Goal: Information Seeking & Learning: Find specific page/section

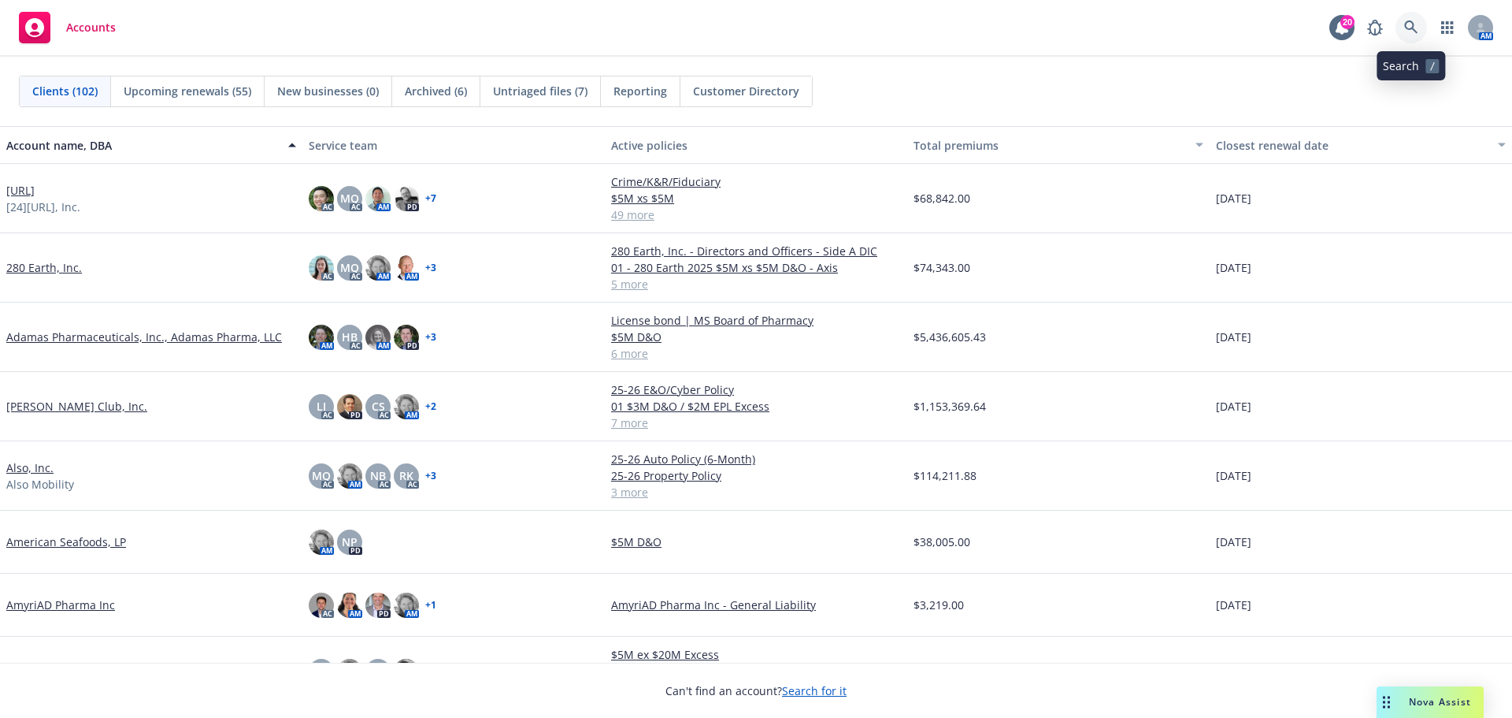
click at [1410, 28] on icon at bounding box center [1412, 27] width 14 height 14
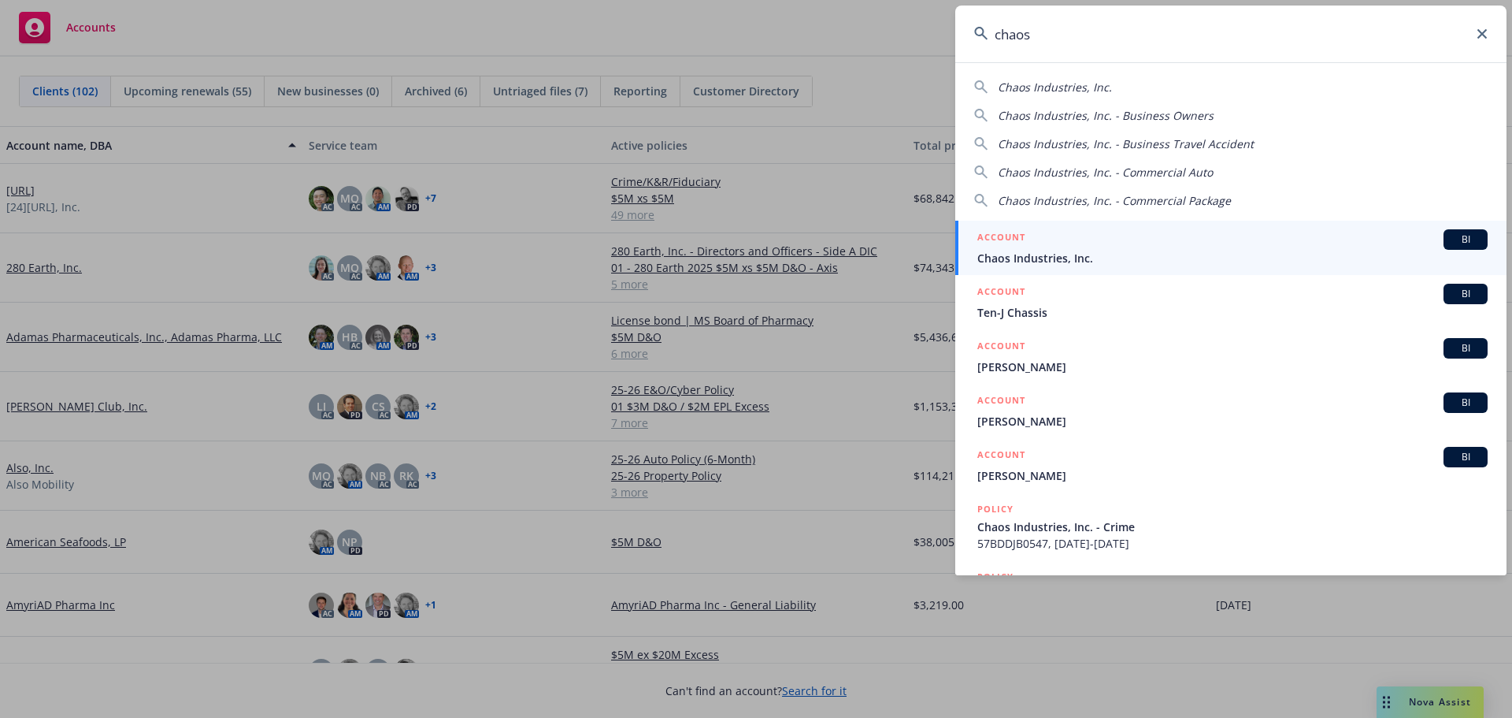
type input "chaos"
click at [1458, 235] on span "BI" at bounding box center [1466, 239] width 32 height 14
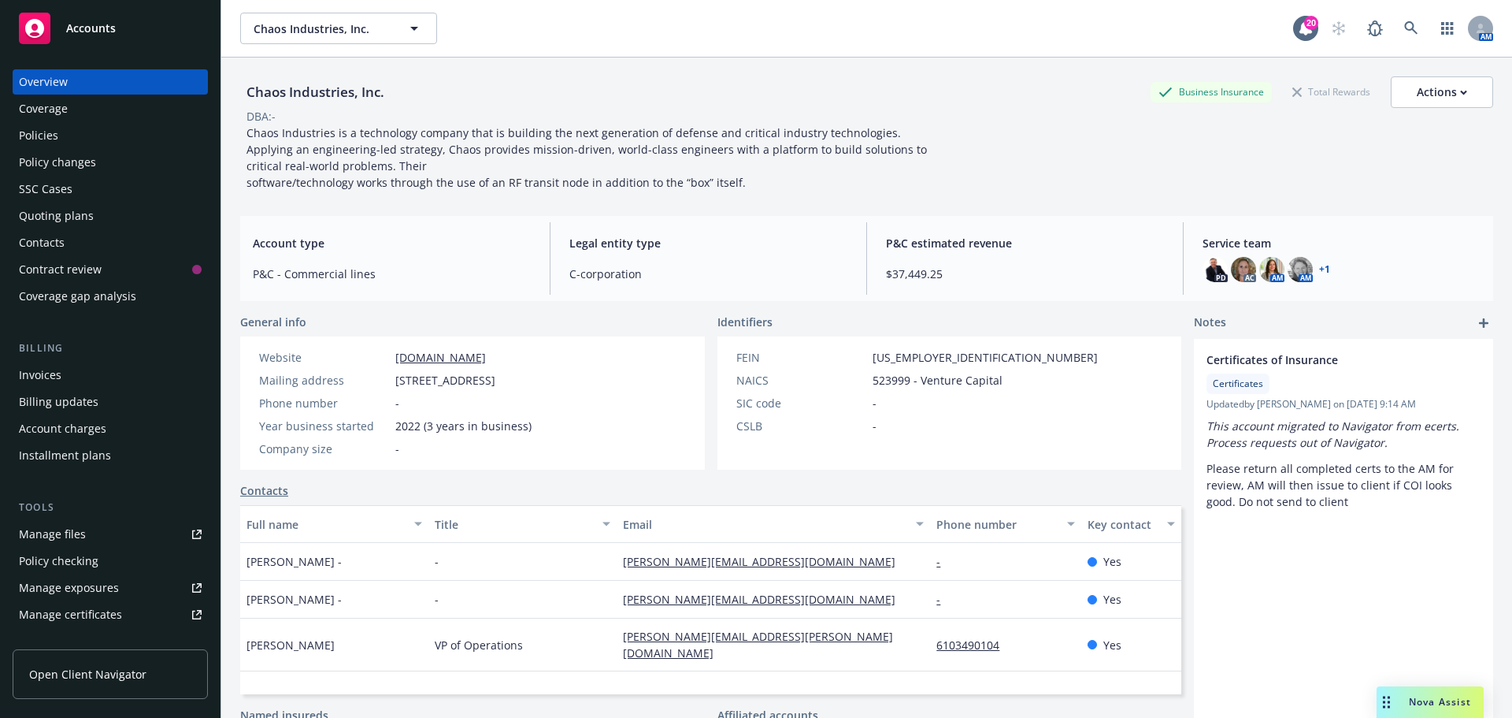
click at [32, 138] on div "Policies" at bounding box center [38, 135] width 39 height 25
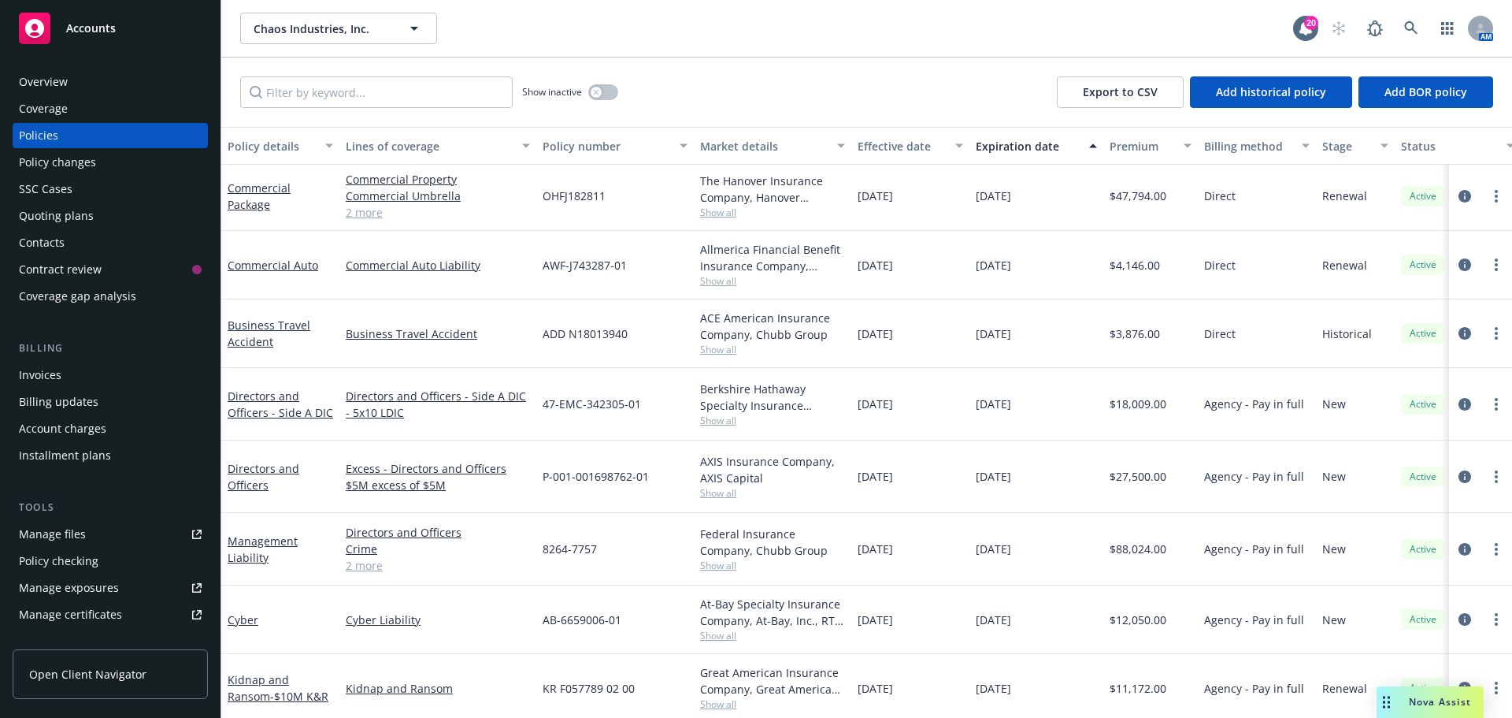
scroll to position [4, 0]
click at [1459, 469] on icon "circleInformation" at bounding box center [1465, 475] width 13 height 13
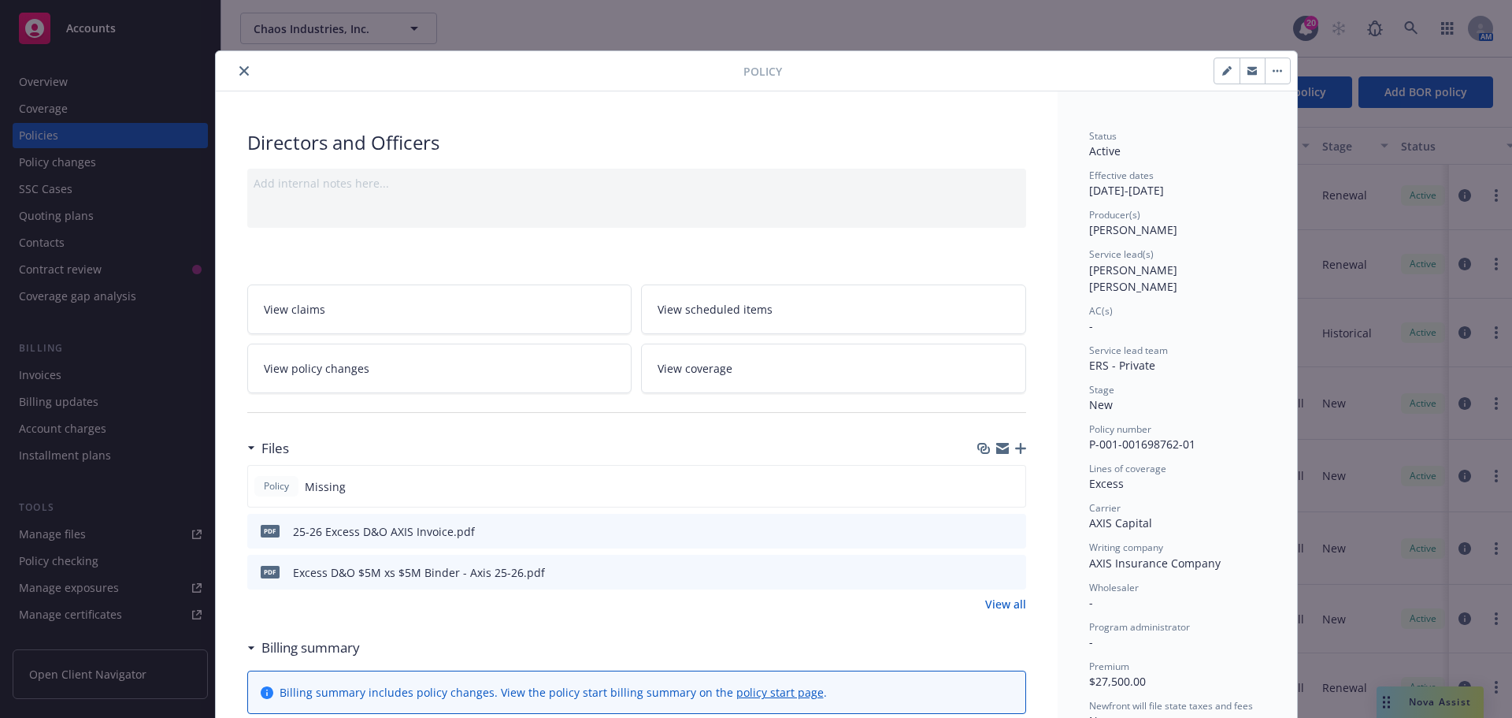
click at [239, 66] on icon "close" at bounding box center [243, 70] width 9 height 9
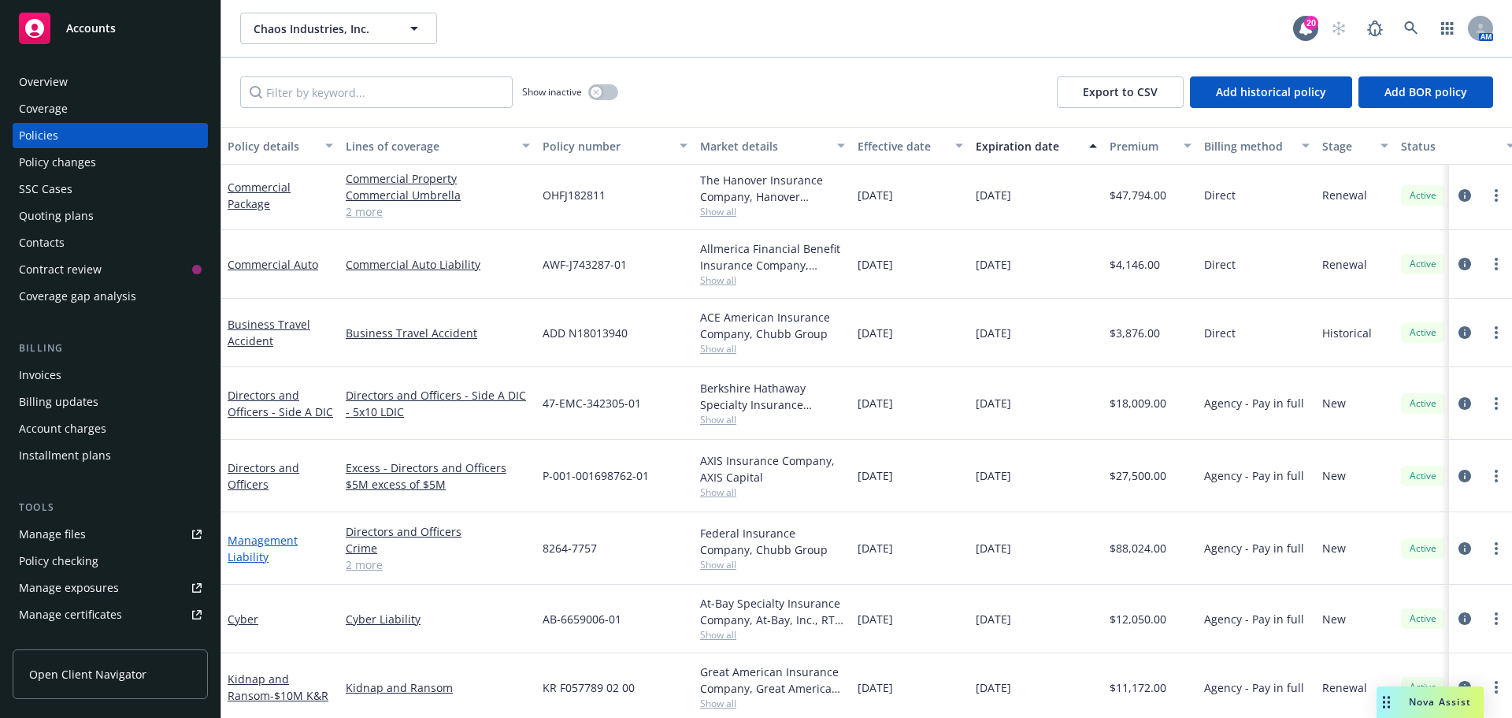
click at [247, 533] on link "Management Liability" at bounding box center [263, 549] width 70 height 32
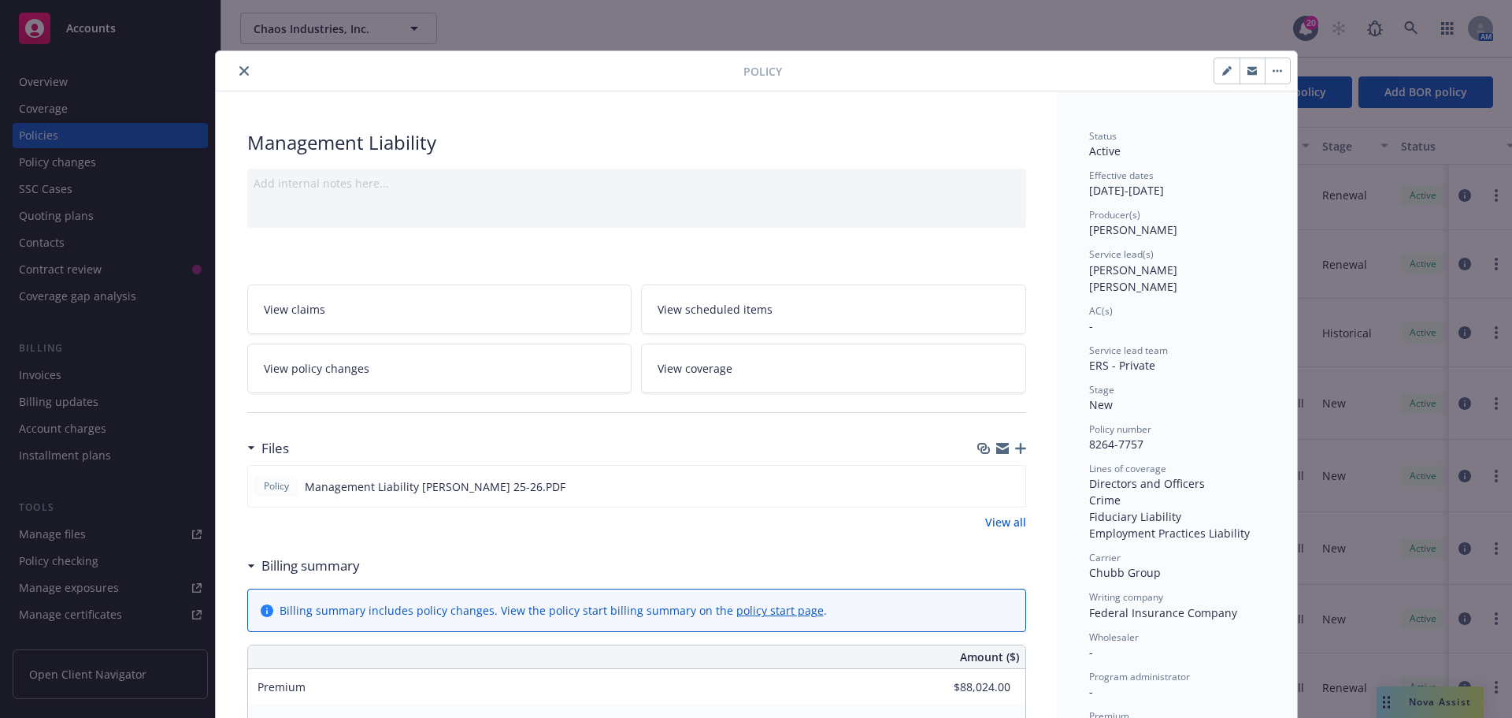
click at [239, 69] on icon "close" at bounding box center [243, 70] width 9 height 9
